Goal: Information Seeking & Learning: Learn about a topic

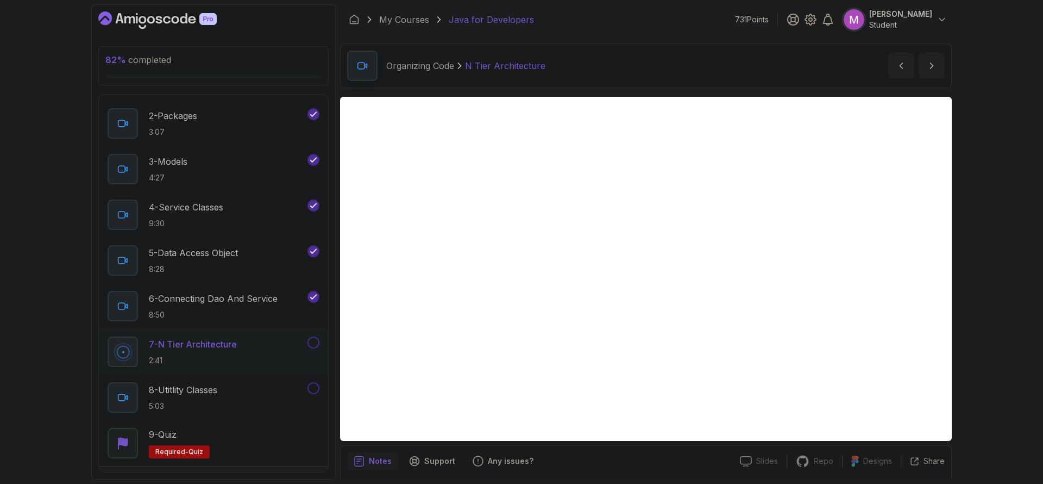
scroll to position [37, 0]
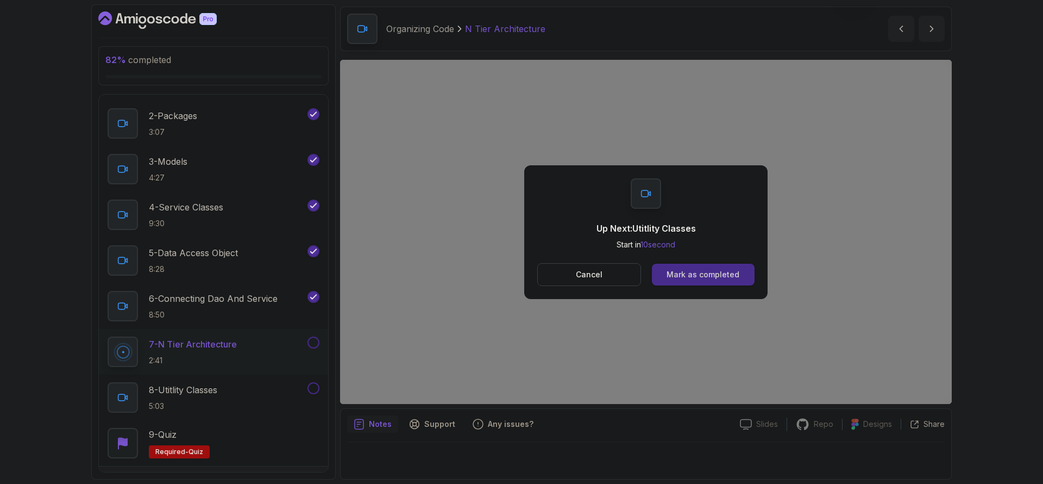
click at [710, 274] on div "Mark as completed" at bounding box center [703, 274] width 73 height 11
click at [740, 281] on button "Mark as completed" at bounding box center [703, 275] width 103 height 22
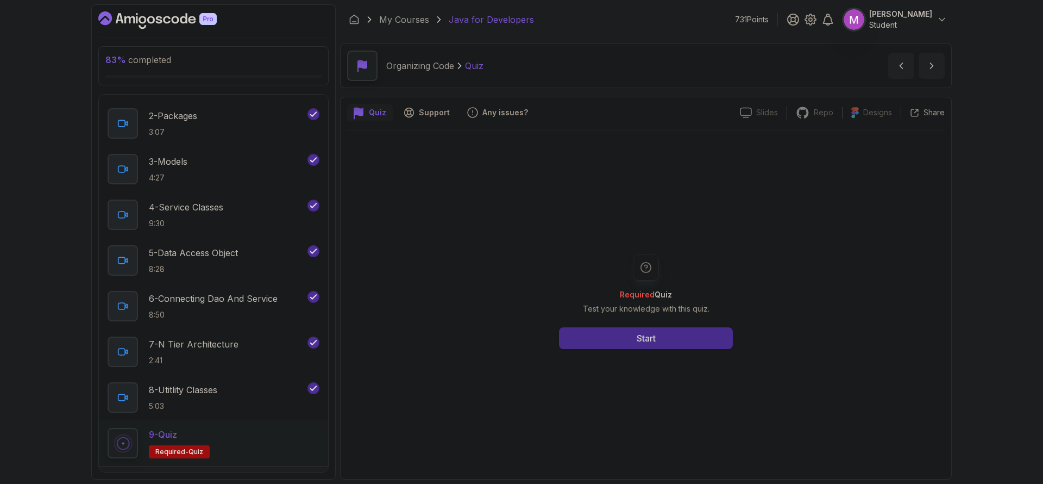
click at [683, 347] on button "Start" at bounding box center [646, 338] width 174 height 22
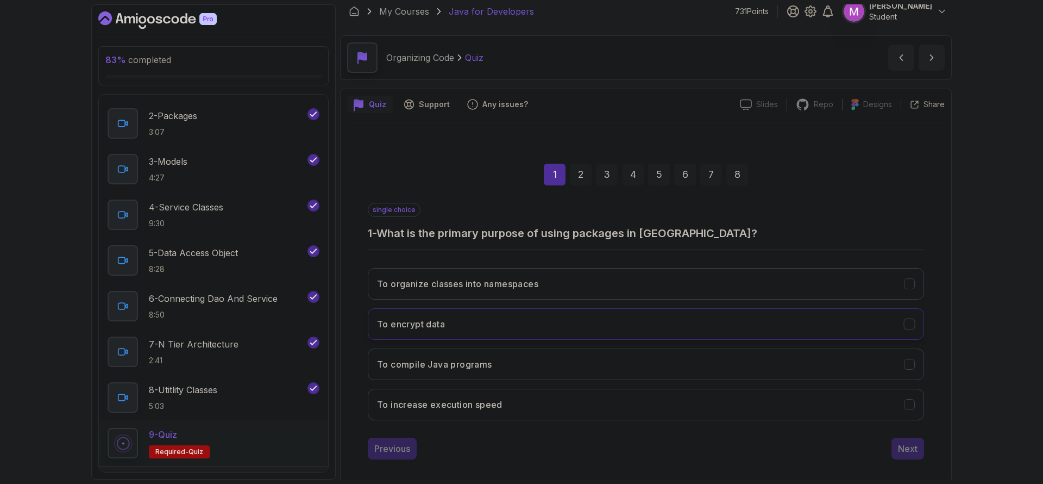
scroll to position [19, 0]
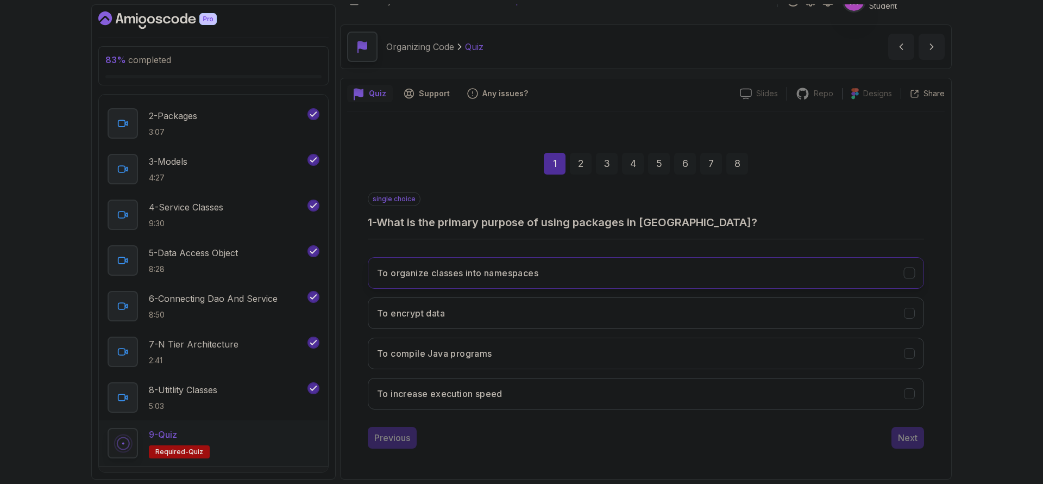
click at [630, 279] on button "To organize classes into namespaces" at bounding box center [646, 273] width 556 height 32
click at [907, 437] on div "Next" at bounding box center [908, 437] width 20 height 13
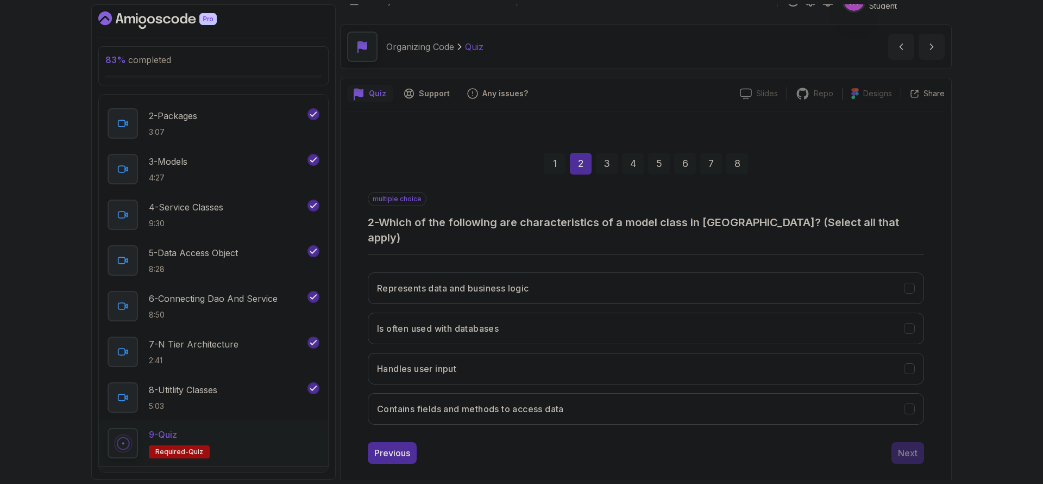
click at [608, 163] on div "3" at bounding box center [607, 164] width 22 height 22
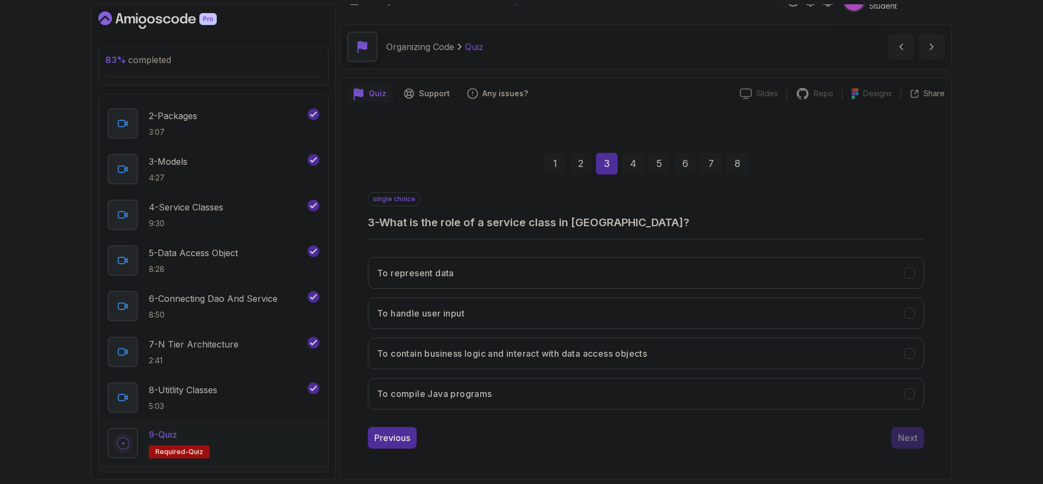
click at [597, 330] on div "To represent data To handle user input To contain business logic and interact w…" at bounding box center [646, 333] width 556 height 170
click at [601, 348] on h3 "To contain business logic and interact with data access objects" at bounding box center [512, 353] width 270 height 13
click at [915, 438] on div "Next" at bounding box center [908, 437] width 20 height 13
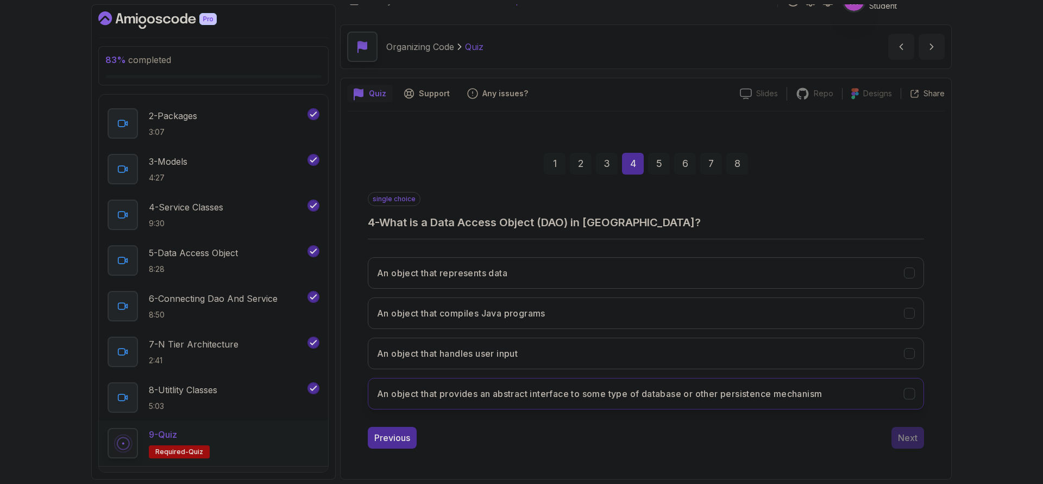
click at [610, 397] on h3 "An object that provides an abstract interface to some type of database or other…" at bounding box center [599, 393] width 445 height 13
click at [911, 437] on div "Next" at bounding box center [908, 437] width 20 height 13
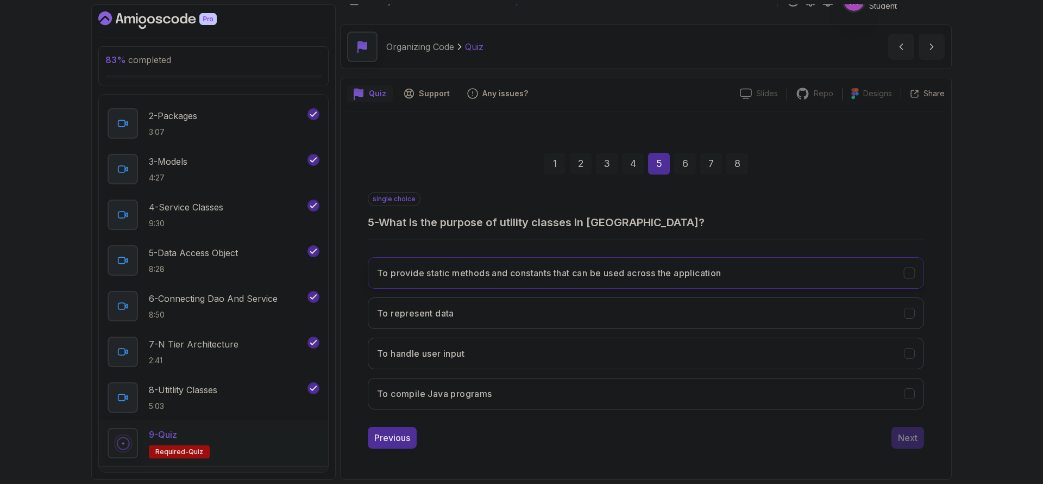
click at [621, 266] on h3 "To provide static methods and constants that can be used across the application" at bounding box center [549, 272] width 345 height 13
click at [920, 435] on button "Next" at bounding box center [908, 438] width 33 height 22
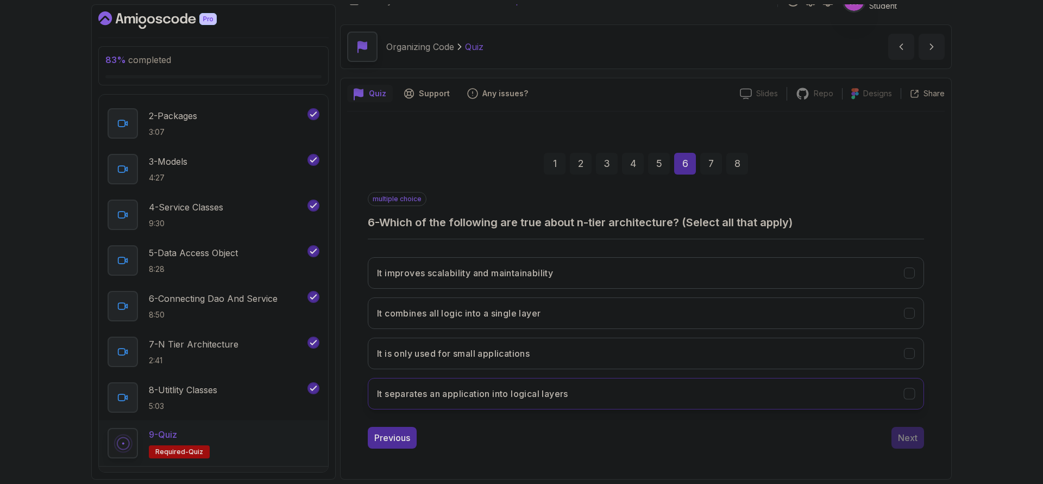
click at [490, 399] on h3 "It separates an application into logical layers" at bounding box center [472, 393] width 191 height 13
click at [492, 269] on h3 "It improves scalability and maintainability" at bounding box center [465, 272] width 176 height 13
click at [912, 439] on div "Next" at bounding box center [908, 437] width 20 height 13
click at [562, 358] on button "By injecting the DAO into the service class" at bounding box center [646, 353] width 556 height 32
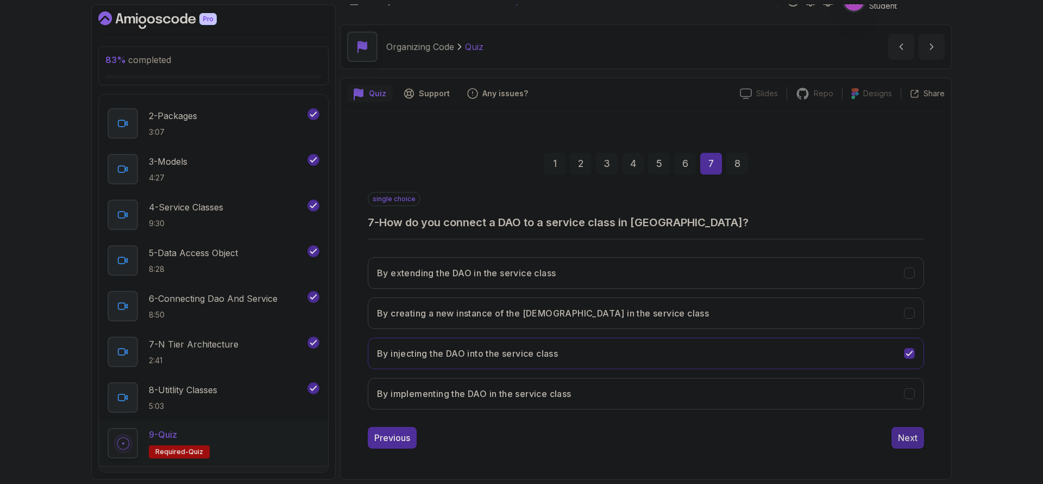
click at [909, 437] on div "Next" at bounding box center [908, 437] width 20 height 13
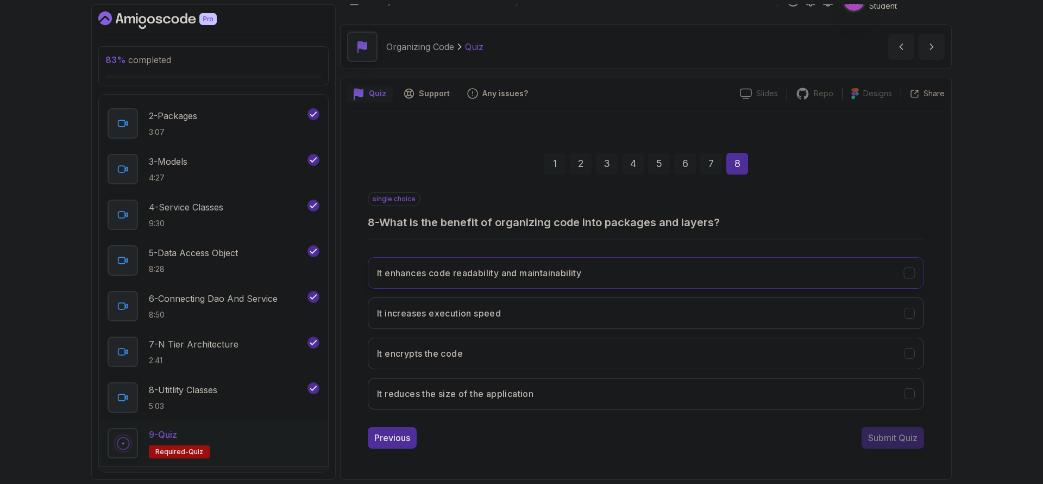
click at [629, 265] on button "It enhances code readability and maintainability" at bounding box center [646, 273] width 556 height 32
click at [584, 165] on div "2" at bounding box center [581, 164] width 22 height 22
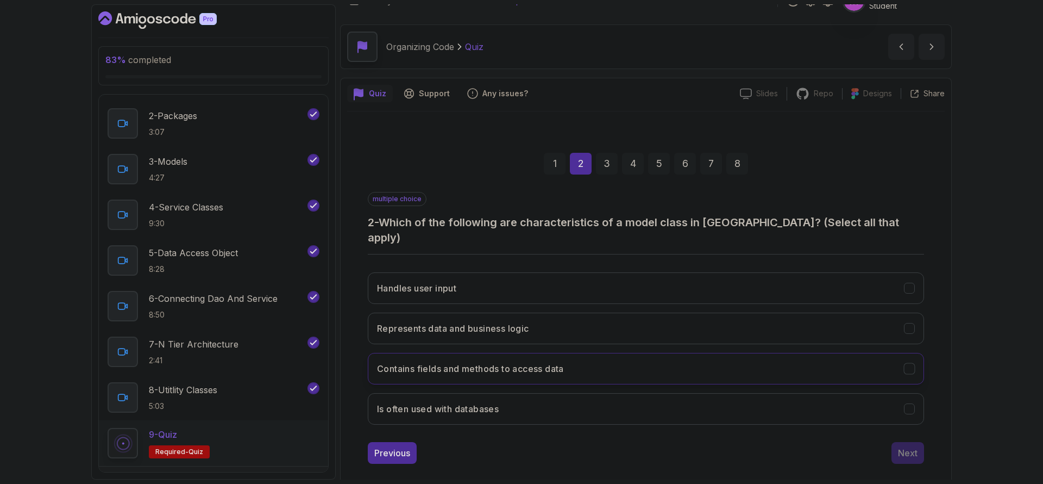
click at [535, 362] on h3 "Contains fields and methods to access data" at bounding box center [470, 368] width 187 height 13
click at [559, 403] on button "Is often used with databases" at bounding box center [646, 409] width 556 height 32
click at [919, 442] on button "Next" at bounding box center [908, 453] width 33 height 22
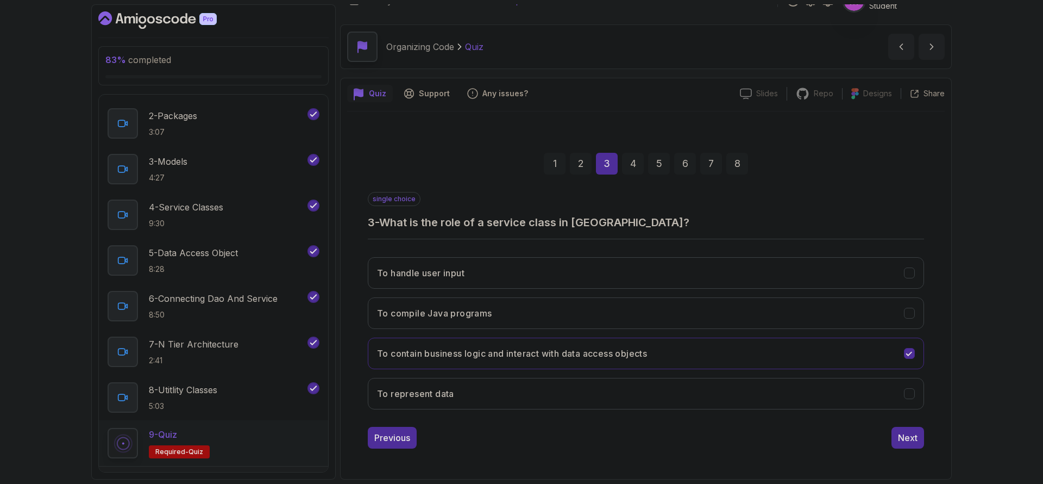
click at [747, 167] on div "8" at bounding box center [738, 164] width 22 height 22
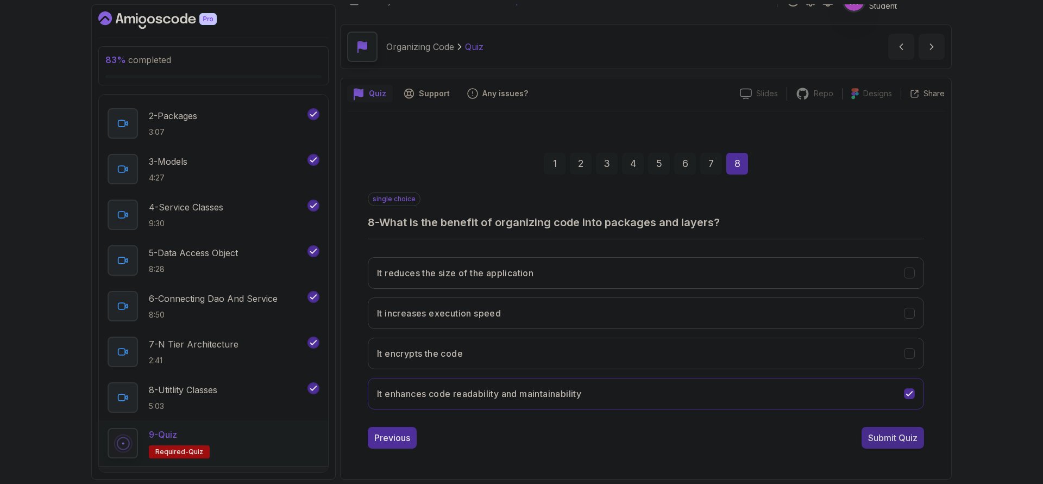
click at [899, 439] on div "Submit Quiz" at bounding box center [892, 437] width 49 height 13
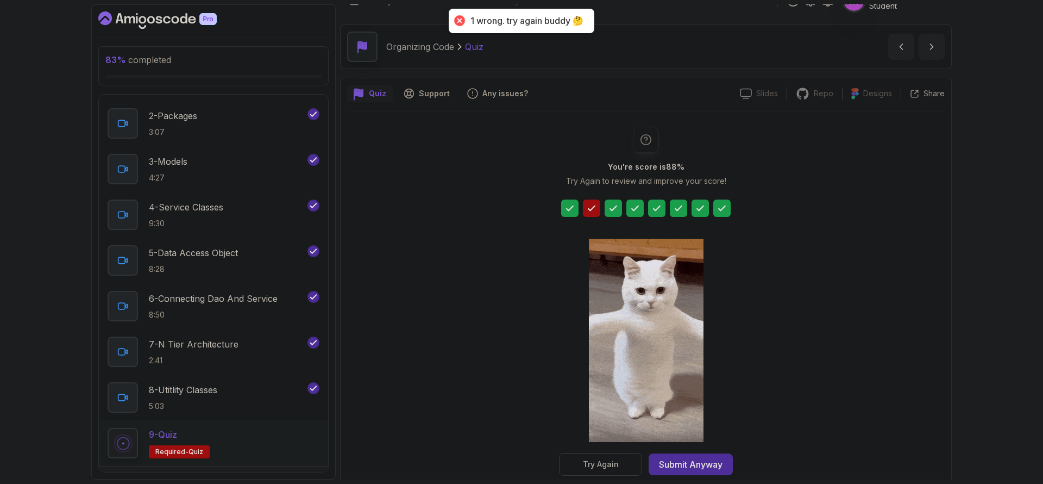
click at [620, 466] on button "Try Again" at bounding box center [600, 464] width 83 height 23
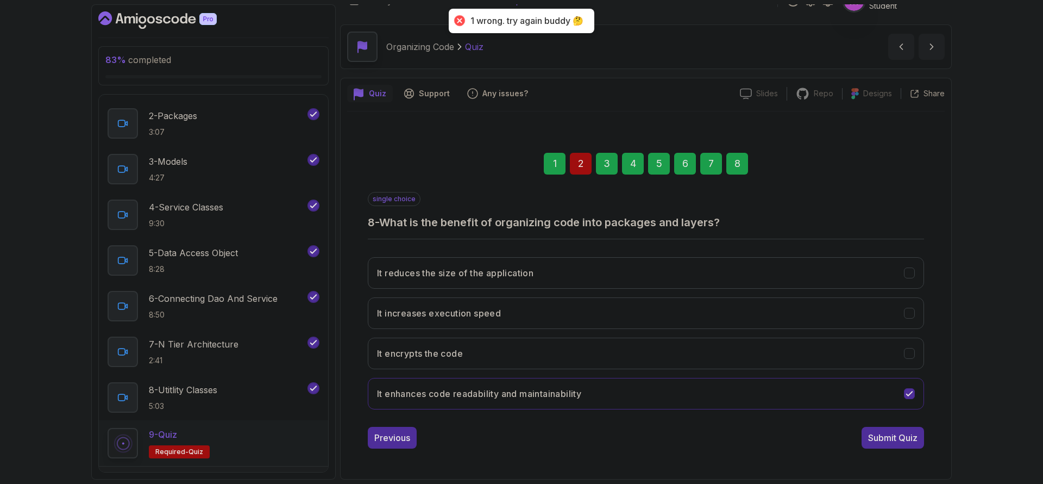
click at [580, 167] on div "2" at bounding box center [581, 164] width 22 height 22
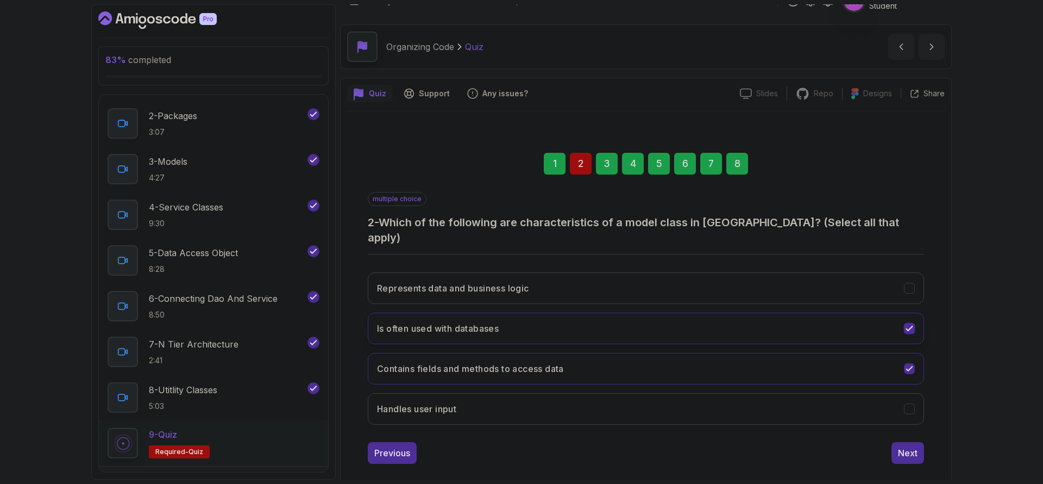
click at [900, 312] on button "Is often used with databases" at bounding box center [646, 328] width 556 height 32
click at [921, 277] on button "Represents data and business logic" at bounding box center [646, 288] width 556 height 32
click at [912, 312] on button "Is often used with databases" at bounding box center [646, 328] width 556 height 32
click at [742, 168] on div "8" at bounding box center [738, 164] width 22 height 22
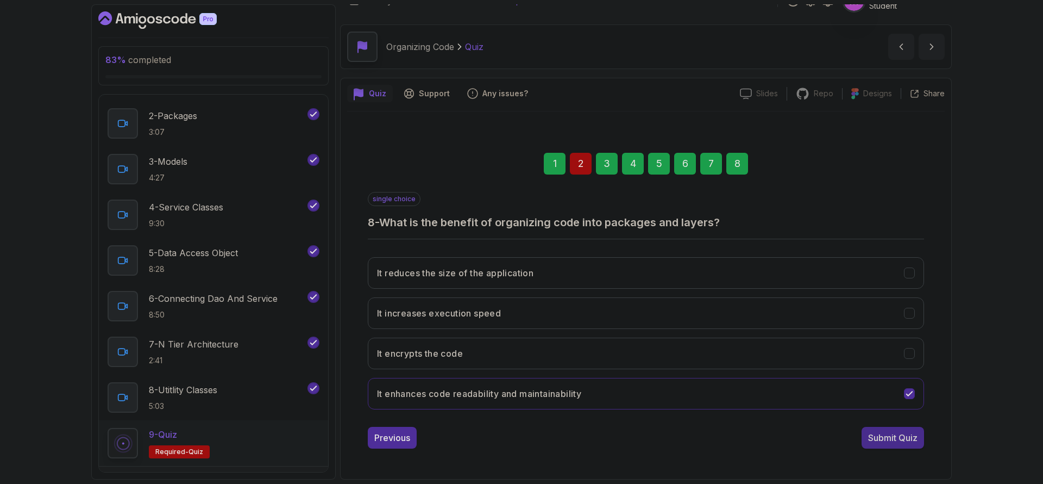
click at [897, 438] on div "Submit Quiz" at bounding box center [892, 437] width 49 height 13
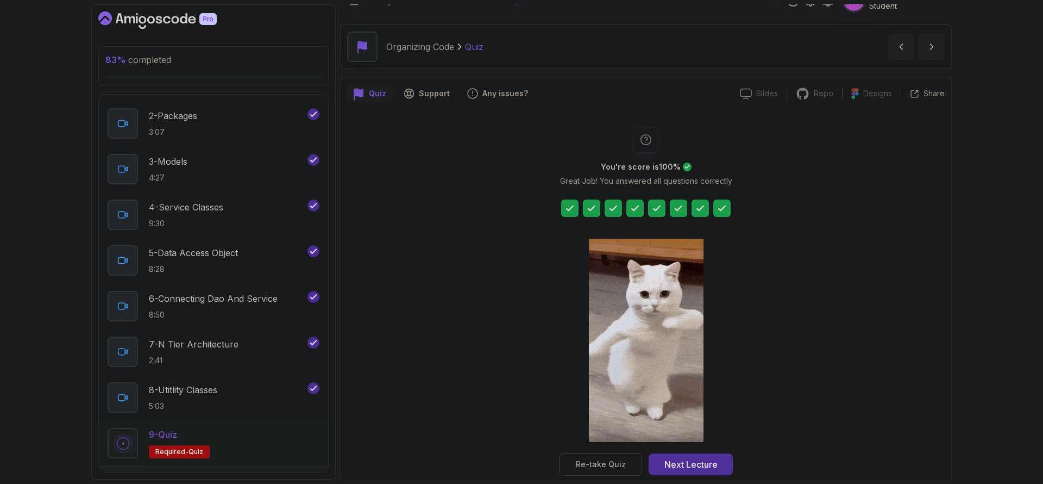
click at [611, 465] on div "Re-take Quiz" at bounding box center [601, 464] width 50 height 11
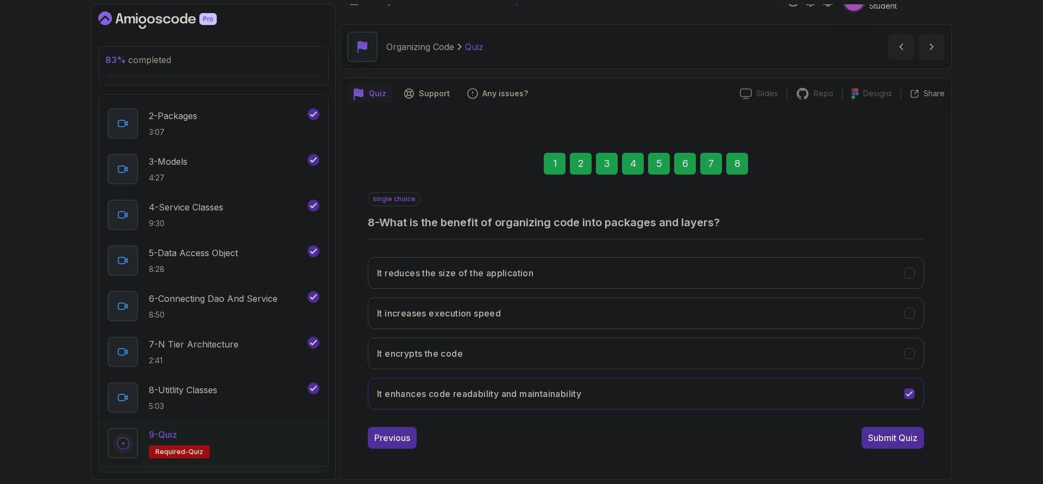
click at [579, 167] on div "2" at bounding box center [581, 164] width 22 height 22
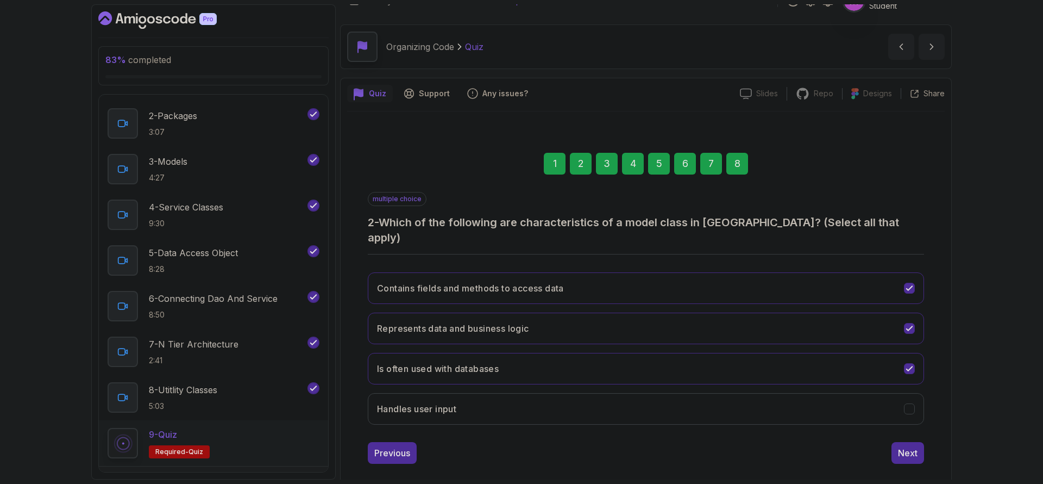
click at [736, 166] on div "8" at bounding box center [738, 164] width 22 height 22
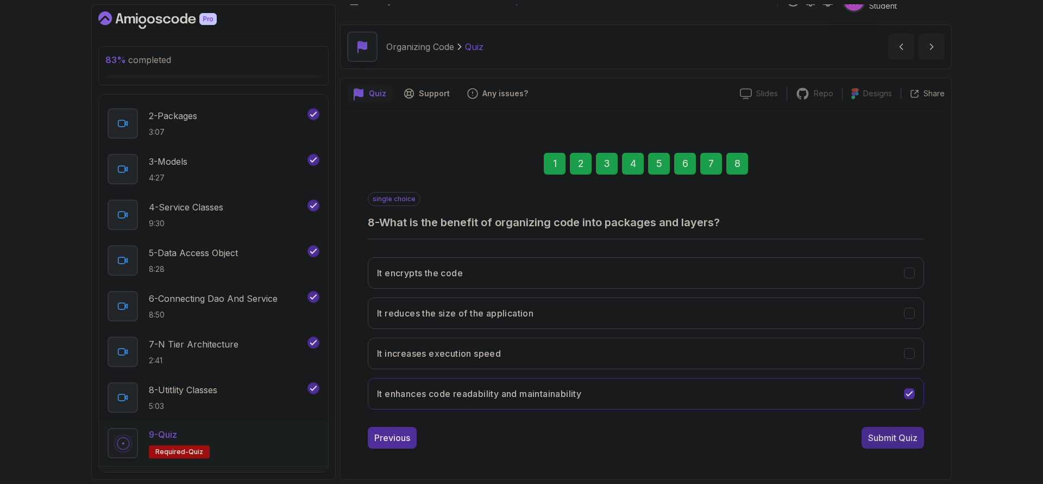
click at [904, 437] on div "Submit Quiz" at bounding box center [892, 437] width 49 height 13
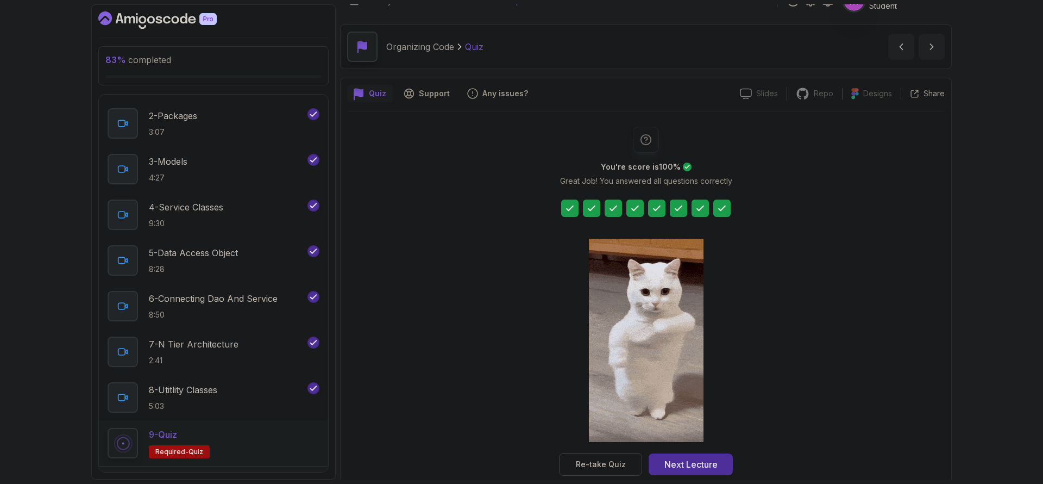
scroll to position [37, 0]
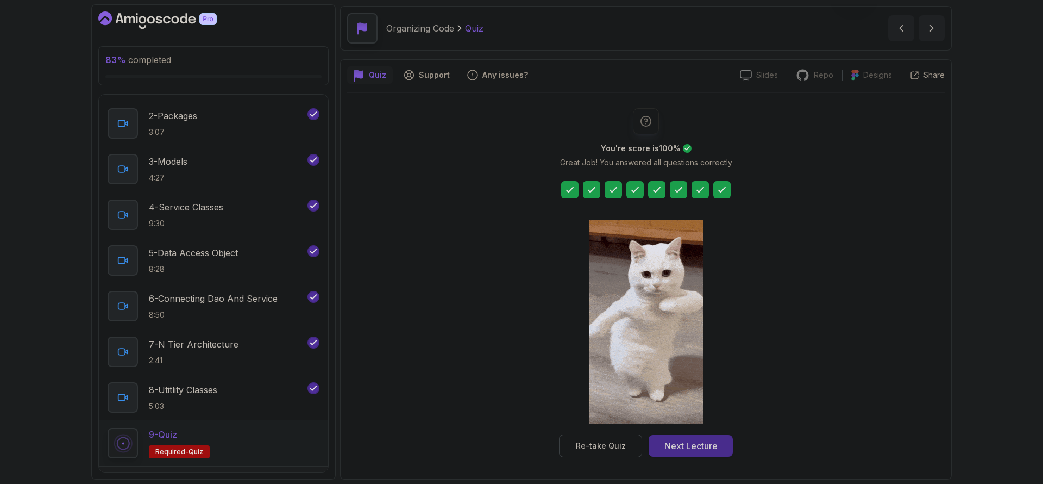
click at [699, 441] on div "Next Lecture" at bounding box center [691, 445] width 53 height 13
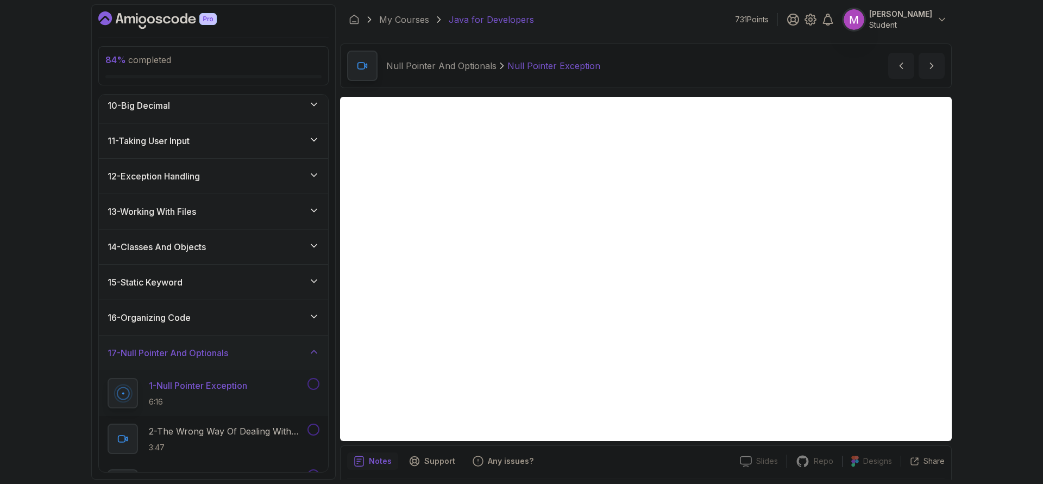
scroll to position [476, 0]
